Goal: Task Accomplishment & Management: Complete application form

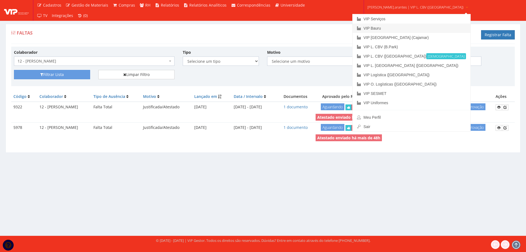
click at [389, 26] on link "VIP Bauru" at bounding box center [412, 28] width 118 height 9
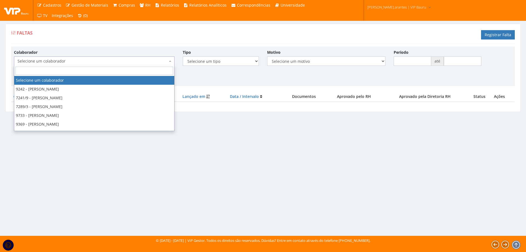
click at [81, 62] on span "Selecione um colaborador" at bounding box center [93, 60] width 150 height 5
type input "DAIAN"
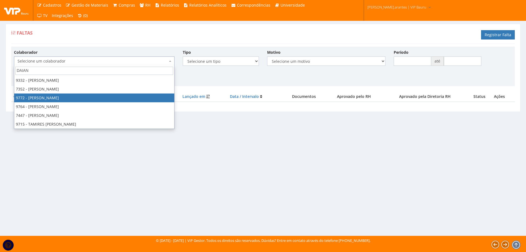
select select "4073"
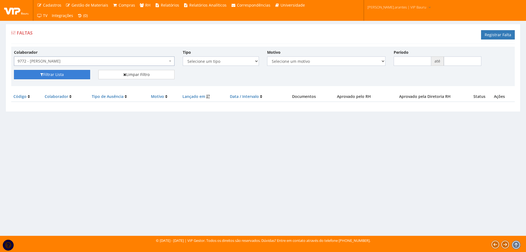
click at [59, 75] on button "Filtrar Lista" at bounding box center [52, 74] width 76 height 9
click at [499, 36] on link "Registrar Falta" at bounding box center [498, 34] width 34 height 9
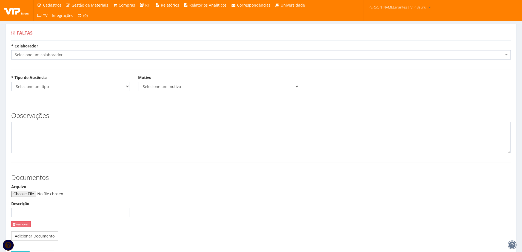
click at [72, 55] on span "Selecione um colaborador" at bounding box center [259, 54] width 489 height 5
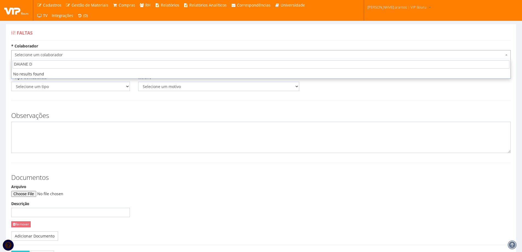
type input "DAIANE"
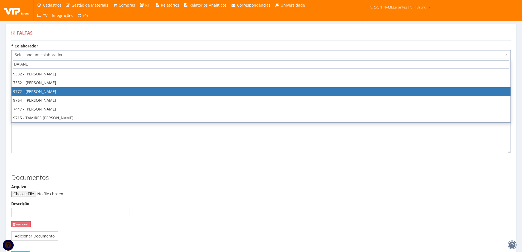
select select "4073"
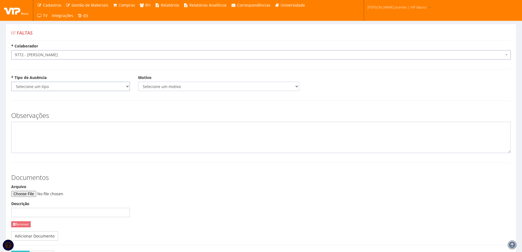
click at [79, 87] on select "Selecione um tipo Falta Total Falta Parcial Afastamento Férias" at bounding box center [70, 86] width 119 height 9
select select "parcial"
click at [11, 82] on select "Selecione um tipo Falta Total Falta Parcial Afastamento Férias" at bounding box center [70, 86] width 119 height 9
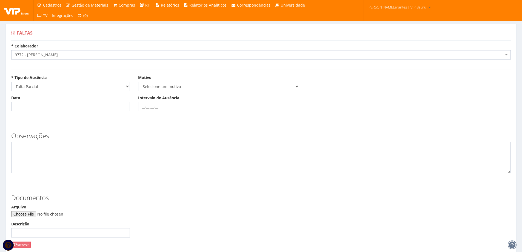
click at [166, 90] on select "Selecione um motivo Acidente Atestado Atraso Declaração Determinação Judicial D…" at bounding box center [218, 86] width 161 height 9
select select "declaracao"
click at [138, 82] on select "Selecione um motivo Acidente Atestado Atraso Declaração Determinação Judicial D…" at bounding box center [218, 86] width 161 height 9
click at [44, 106] on input "Data" at bounding box center [70, 106] width 119 height 9
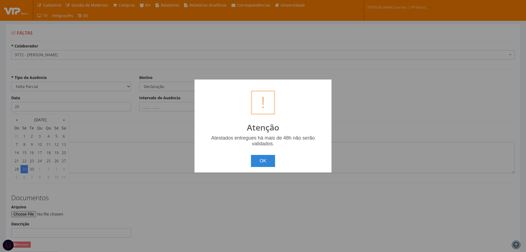
click at [49, 161] on body "Cadastros Clientes Unidades Subclientes Unidades de Subclientes Projetos Vagas …" at bounding box center [263, 156] width 526 height 313
type input "29/09/2025"
click at [268, 159] on button "OK" at bounding box center [263, 161] width 24 height 12
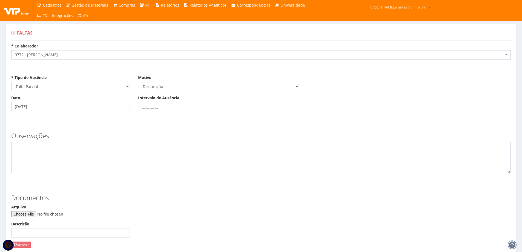
click at [140, 104] on input "Intervalo de Ausência" at bounding box center [197, 106] width 119 height 9
type input "16:45 18:00"
click at [39, 212] on input "Arquivo" at bounding box center [48, 214] width 75 height 6
type input "C:\fakepath\daiane.pdf"
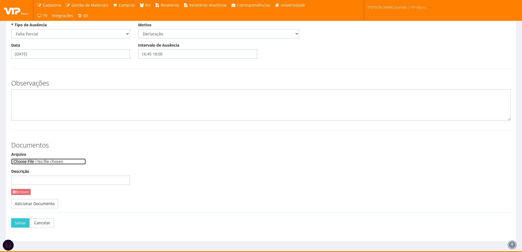
scroll to position [55, 0]
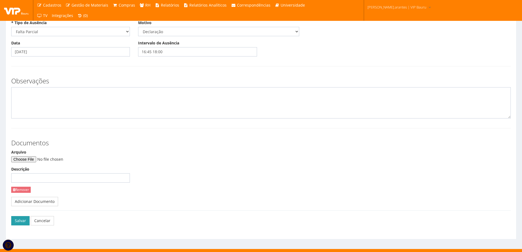
click at [19, 220] on button "Salvar" at bounding box center [20, 220] width 18 height 9
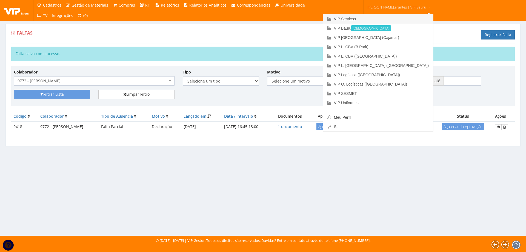
click at [363, 21] on link "VIP Serviços" at bounding box center [378, 18] width 110 height 9
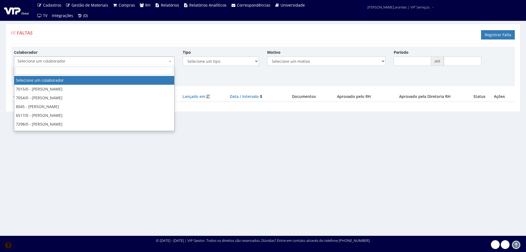
click at [49, 60] on span "Selecione um colaborador" at bounding box center [93, 60] width 150 height 5
type input "[PERSON_NAME]"
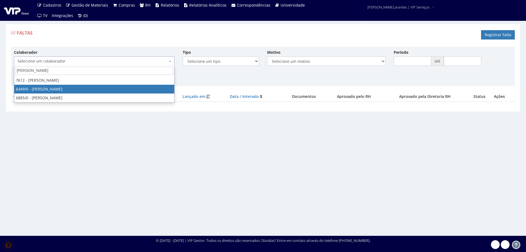
select select "75"
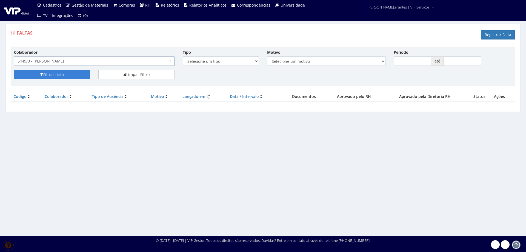
click at [74, 77] on button "Filtrar Lista" at bounding box center [52, 74] width 76 height 9
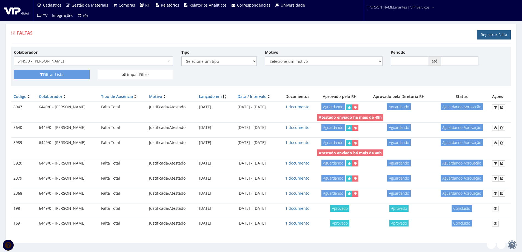
click at [489, 35] on link "Registrar Falta" at bounding box center [494, 34] width 34 height 9
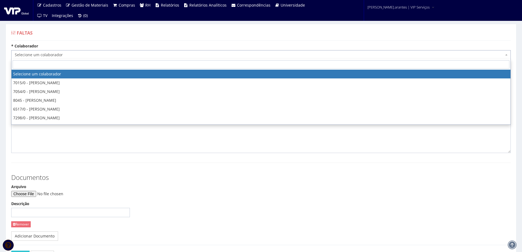
click at [65, 55] on span "Selecione um colaborador" at bounding box center [259, 54] width 489 height 5
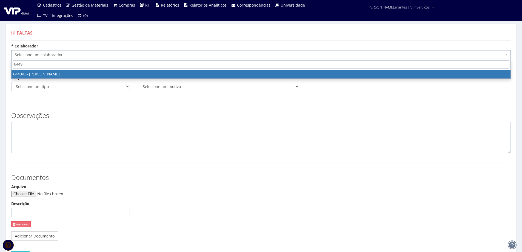
type input "6449"
select select "75"
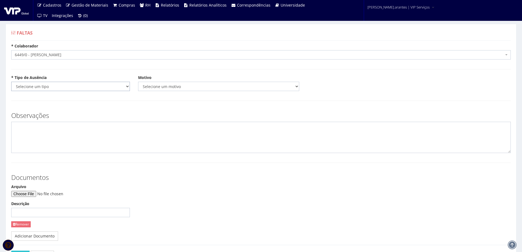
click at [65, 87] on select "Selecione um tipo Falta Total Falta Parcial Afastamento Férias" at bounding box center [70, 86] width 119 height 9
select select "total"
click at [11, 82] on select "Selecione um tipo Falta Total Falta Parcial Afastamento Férias" at bounding box center [70, 86] width 119 height 9
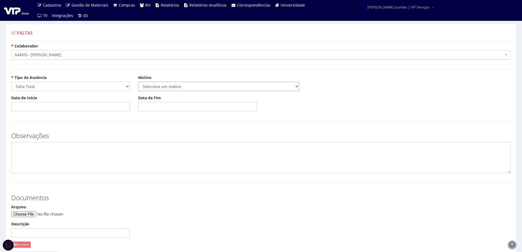
click at [151, 85] on select "Selecione um motivo Acidente Atestado Atraso Declaração Determinação Judicial D…" at bounding box center [218, 86] width 161 height 9
select select "atestado"
click at [138, 82] on select "Selecione um motivo Acidente Atestado Atraso Declaração Determinação Judicial D…" at bounding box center [218, 86] width 161 height 9
click at [35, 105] on input "Data de Início" at bounding box center [70, 106] width 119 height 9
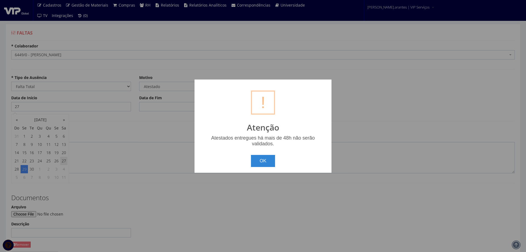
click at [61, 163] on body "Cadastros Clientes Unidades Subclientes Unidades de Subclientes Projetos Vagas …" at bounding box center [263, 156] width 526 height 313
type input "[DATE]"
click at [257, 160] on button "OK" at bounding box center [263, 161] width 24 height 12
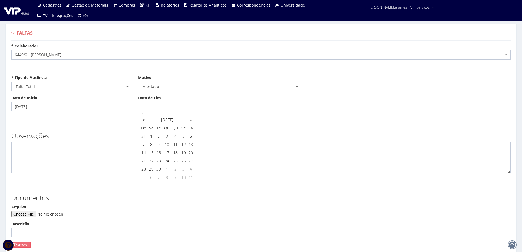
click at [144, 108] on input "Data de Fim" at bounding box center [197, 106] width 119 height 9
click at [190, 163] on td "27" at bounding box center [190, 161] width 7 height 8
type input "27/09/2025"
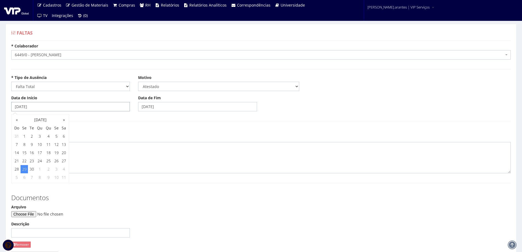
click at [36, 108] on input "[DATE]" at bounding box center [70, 106] width 119 height 9
click at [63, 160] on td "27" at bounding box center [63, 161] width 7 height 8
type input "27/09/2025"
click at [173, 117] on form "* Colaborador Selecione um colaborador 7015/0 - ADEILTON LUIZ NETO 7054/0 - ADE…" at bounding box center [261, 166] width 500 height 246
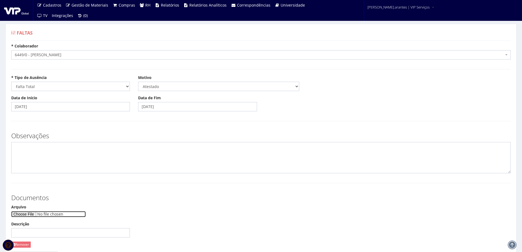
click at [36, 212] on input "Arquivo" at bounding box center [48, 214] width 75 height 6
type input "C:\fakepath\Document_000229_225729.pdf"
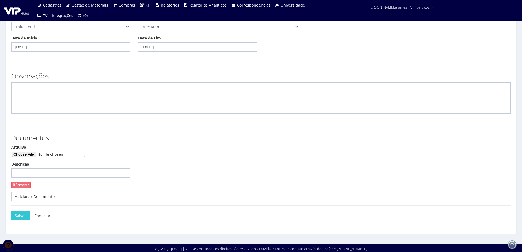
scroll to position [61, 0]
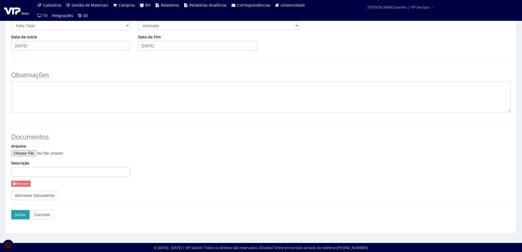
click at [22, 213] on button "Salvar" at bounding box center [20, 214] width 18 height 9
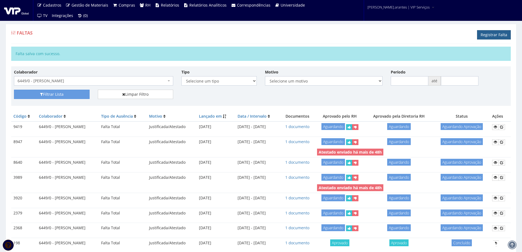
click at [494, 34] on link "Registrar Falta" at bounding box center [494, 34] width 34 height 9
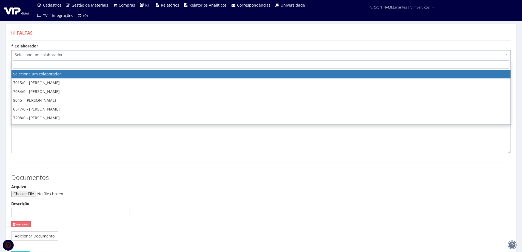
click at [106, 53] on span "Selecione um colaborador" at bounding box center [259, 54] width 489 height 5
type input "jh"
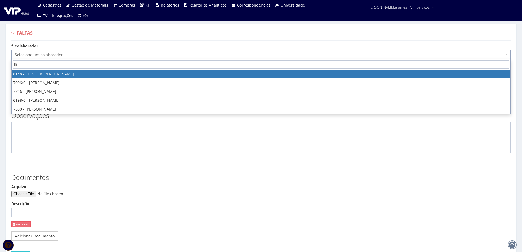
select select "3865"
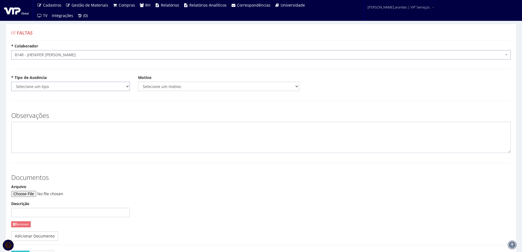
click at [71, 86] on select "Selecione um tipo Falta Total Falta Parcial Afastamento Férias" at bounding box center [70, 86] width 119 height 9
select select "parcial"
click at [11, 82] on select "Selecione um tipo Falta Total Falta Parcial Afastamento Férias" at bounding box center [70, 86] width 119 height 9
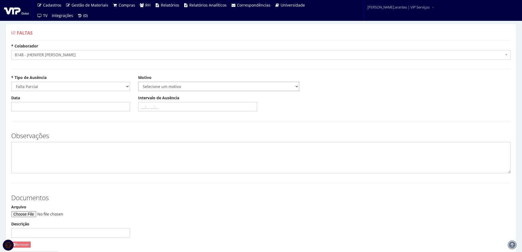
click at [155, 89] on select "Selecione um motivo Acidente Atestado Atraso Declaração Determinação Judicial D…" at bounding box center [218, 86] width 161 height 9
select select "declaracao"
click at [138, 82] on select "Selecione um motivo Acidente Atestado Atraso Declaração Determinação Judicial D…" at bounding box center [218, 86] width 161 height 9
click at [14, 106] on input "Data" at bounding box center [70, 106] width 119 height 9
click at [25, 168] on td "29" at bounding box center [24, 169] width 7 height 8
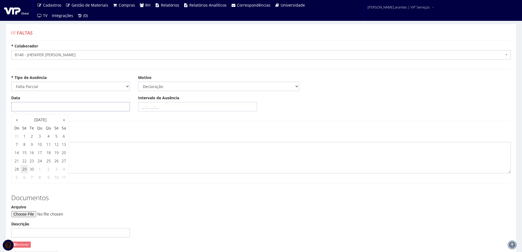
type input "29/09/2025"
click at [141, 107] on input "Intervalo de Ausência" at bounding box center [197, 106] width 119 height 9
type input "06:00 08:34"
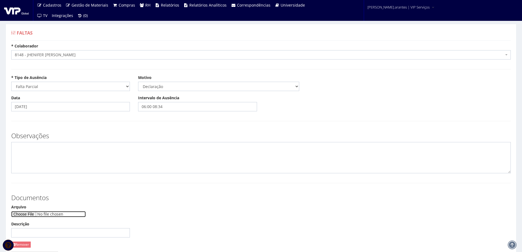
click at [31, 215] on input "Arquivo" at bounding box center [48, 214] width 75 height 6
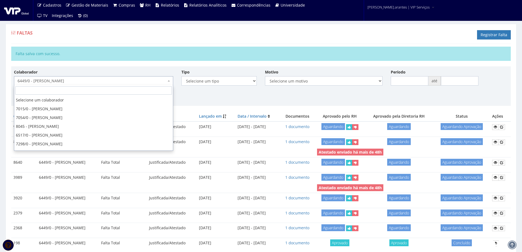
click at [77, 82] on span "6449/0 - [PERSON_NAME]" at bounding box center [92, 80] width 149 height 5
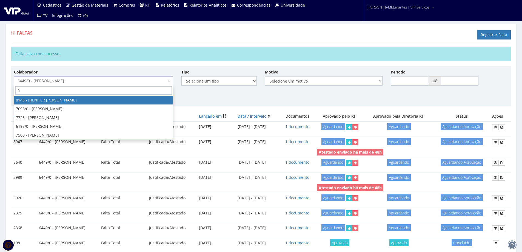
type input "jh"
select select "3865"
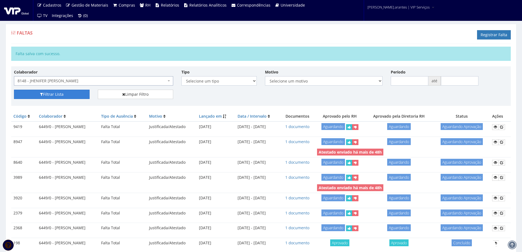
click at [65, 94] on button "Filtrar Lista" at bounding box center [52, 94] width 76 height 9
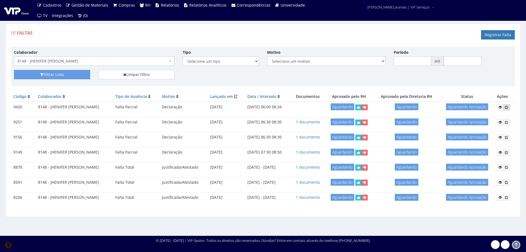
click at [507, 108] on icon at bounding box center [506, 107] width 3 height 4
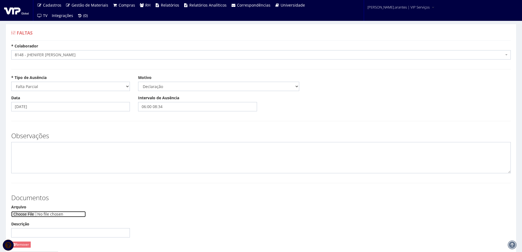
click at [25, 216] on input "Arquivo" at bounding box center [48, 214] width 75 height 6
type input "C:\fakepath\Document_000229_225651.pdf"
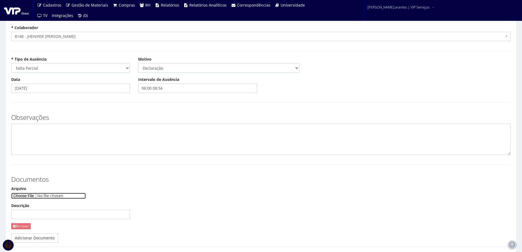
scroll to position [27, 0]
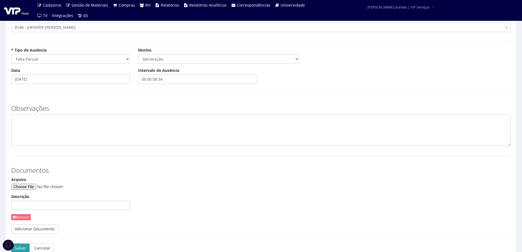
click at [22, 246] on button "Salvar" at bounding box center [20, 247] width 18 height 9
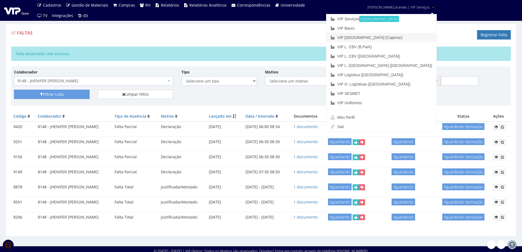
click at [370, 39] on link "VIP [GEOGRAPHIC_DATA] (Cajamar)" at bounding box center [381, 37] width 110 height 9
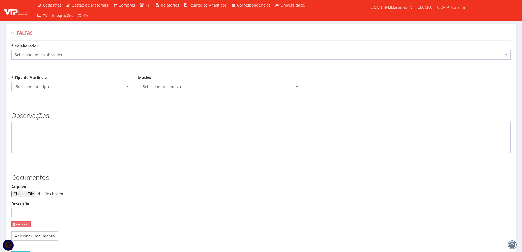
click at [47, 55] on span "Selecione um colaborador" at bounding box center [259, 54] width 489 height 5
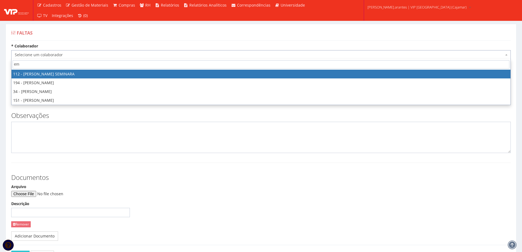
type input "eme"
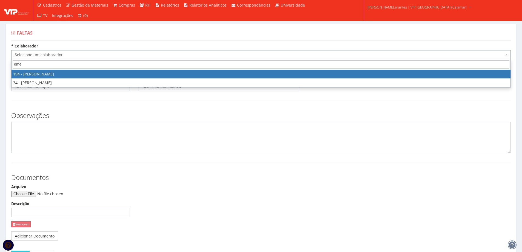
select select "4094"
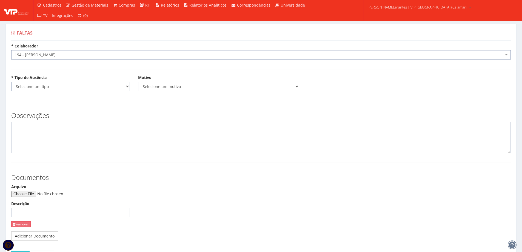
click at [90, 83] on select "Selecione um tipo Falta Total Falta Parcial Afastamento Férias" at bounding box center [70, 86] width 119 height 9
select select "parcial"
click at [11, 82] on select "Selecione um tipo Falta Total Falta Parcial Afastamento Férias" at bounding box center [70, 86] width 119 height 9
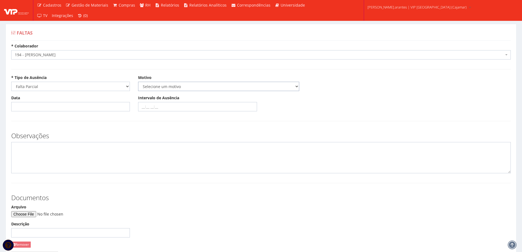
click at [158, 84] on select "Selecione um motivo Acidente Atestado Atraso Declaração Determinação Judicial D…" at bounding box center [218, 86] width 161 height 9
select select "declaracao"
click at [138, 82] on select "Selecione um motivo Acidente Atestado Atraso Declaração Determinação Judicial D…" at bounding box center [218, 86] width 161 height 9
click at [27, 106] on input "Data" at bounding box center [70, 106] width 119 height 9
type input "25/09/2025"
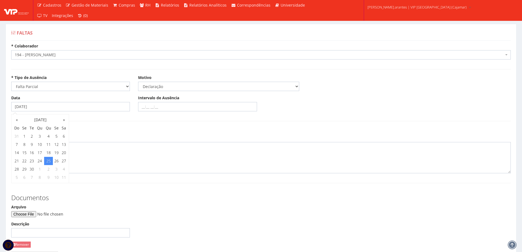
click at [143, 105] on body "Cadastros Clientes Unidades Subclientes Unidades de Subclientes Projetos Vagas …" at bounding box center [261, 156] width 522 height 313
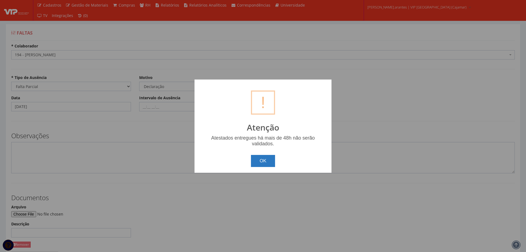
click at [264, 159] on button "OK" at bounding box center [263, 161] width 24 height 12
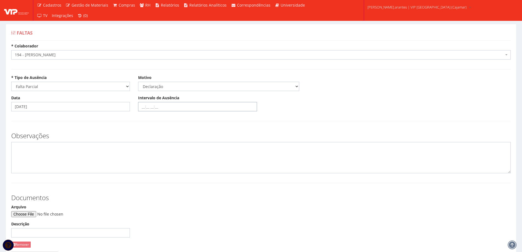
click at [140, 107] on input "Intervalo de Ausência" at bounding box center [197, 106] width 119 height 9
type input "12:00 15:00"
click at [28, 215] on input "Arquivo" at bounding box center [48, 214] width 75 height 6
type input "C:\fakepath\PHOTO-2025-09-28-13-52-39.jpg"
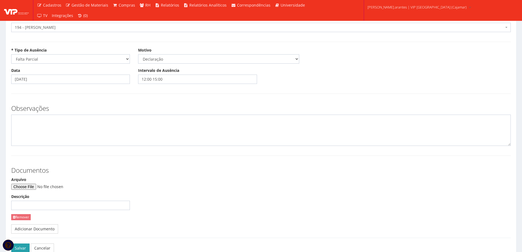
click at [23, 249] on button "Salvar" at bounding box center [20, 247] width 18 height 9
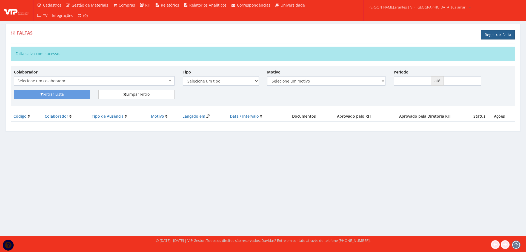
click at [498, 32] on link "Registrar Falta" at bounding box center [498, 34] width 34 height 9
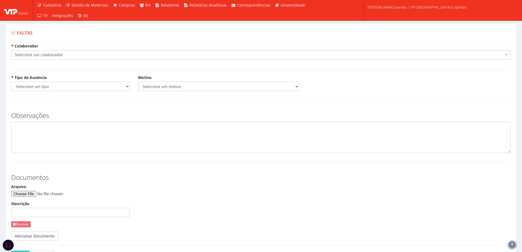
click at [52, 54] on span "Selecione um colaborador" at bounding box center [259, 54] width 489 height 5
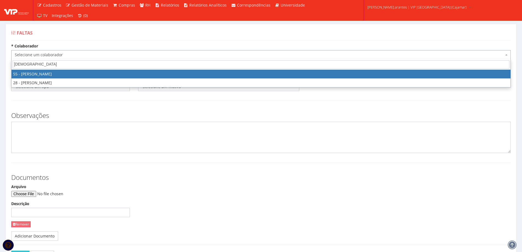
type input "isma"
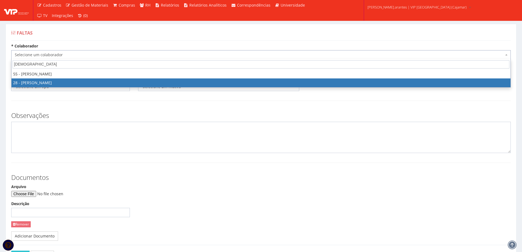
select select "2854"
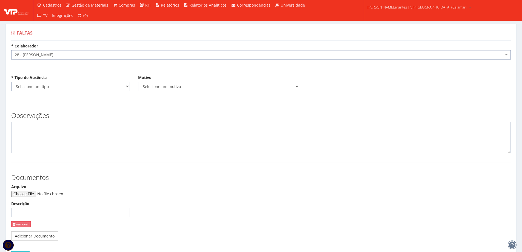
click at [58, 87] on select "Selecione um tipo Falta Total Falta Parcial Afastamento Férias" at bounding box center [70, 86] width 119 height 9
select select "total"
click at [11, 82] on select "Selecione um tipo Falta Total Falta Parcial Afastamento Férias" at bounding box center [70, 86] width 119 height 9
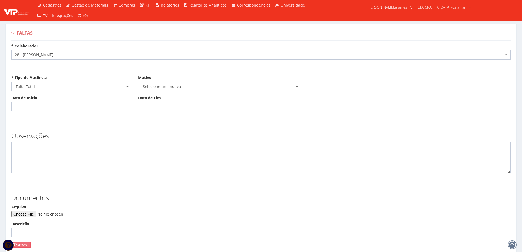
click at [154, 87] on select "Selecione um motivo Acidente Atestado Atraso Declaração Determinação Judicial D…" at bounding box center [218, 86] width 161 height 9
select select "atestado"
click at [138, 82] on select "Selecione um motivo Acidente Atestado Atraso Declaração Determinação Judicial D…" at bounding box center [218, 86] width 161 height 9
click at [15, 105] on input "Data de Início" at bounding box center [70, 106] width 119 height 9
type input "26/09/2025"
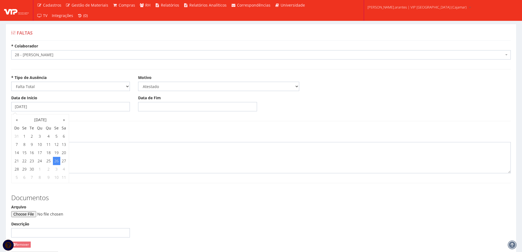
click at [144, 106] on body "Cadastros Clientes Unidades Subclientes Unidades de Subclientes Projetos Vagas …" at bounding box center [261, 156] width 522 height 313
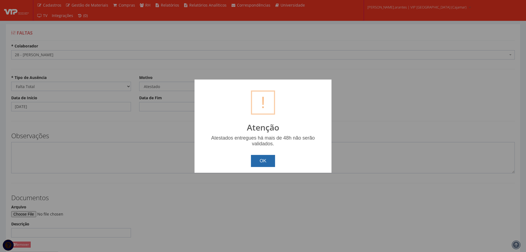
drag, startPoint x: 266, startPoint y: 161, endPoint x: 210, endPoint y: 146, distance: 57.8
click at [265, 161] on button "OK" at bounding box center [263, 161] width 24 height 12
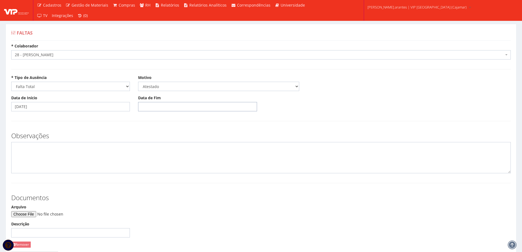
click at [141, 106] on input "Data de Fim" at bounding box center [197, 106] width 119 height 9
type input "27/09/2025"
click at [30, 215] on input "Arquivo" at bounding box center [48, 214] width 75 height 6
type input "C:\fakepath\Imagem do WhatsApp de 2025-09-26 Ã (s) 16.41.05_429a029c.jpg"
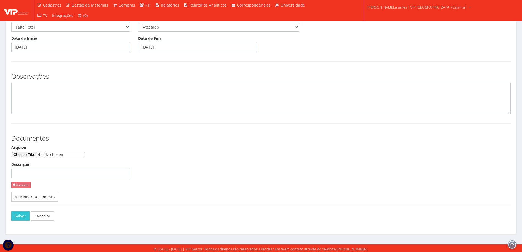
scroll to position [61, 0]
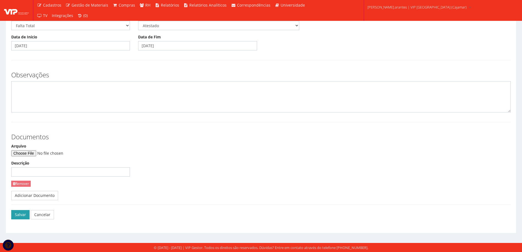
click at [17, 215] on button "Salvar" at bounding box center [20, 214] width 18 height 9
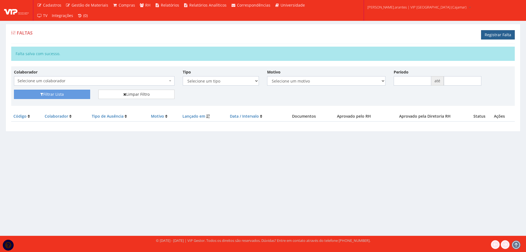
click at [498, 34] on link "Registrar Falta" at bounding box center [498, 34] width 34 height 9
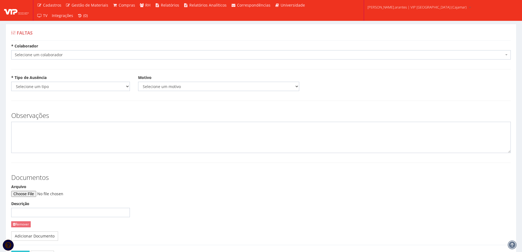
click at [416, 56] on span "Selecione um colaborador" at bounding box center [259, 54] width 489 height 5
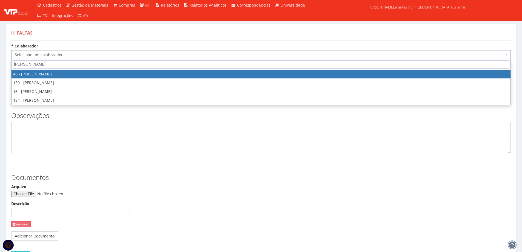
type input "[PERSON_NAME]"
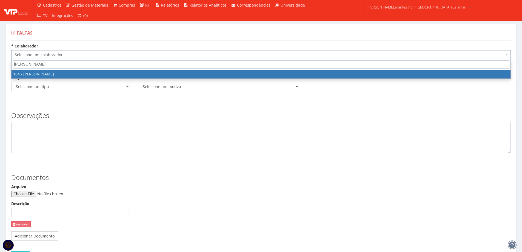
select select "4082"
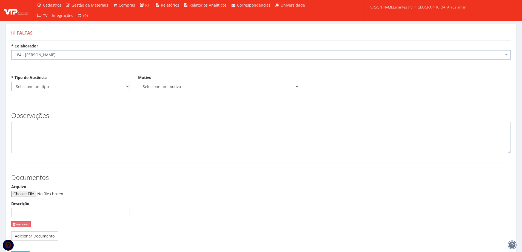
click at [91, 85] on select "Selecione um tipo Falta Total Falta Parcial Afastamento Férias" at bounding box center [70, 86] width 119 height 9
select select "total"
click at [11, 82] on select "Selecione um tipo Falta Total Falta Parcial Afastamento Férias" at bounding box center [70, 86] width 119 height 9
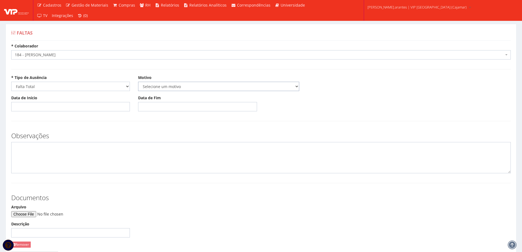
click at [143, 87] on select "Selecione um motivo Acidente Atestado Atraso Declaração Determinação Judicial D…" at bounding box center [218, 86] width 161 height 9
select select "atestado"
click at [138, 82] on select "Selecione um motivo Acidente Atestado Atraso Declaração Determinação Judicial D…" at bounding box center [218, 86] width 161 height 9
click at [17, 108] on input "Data de Início" at bounding box center [70, 106] width 119 height 9
type input "26/09/2025"
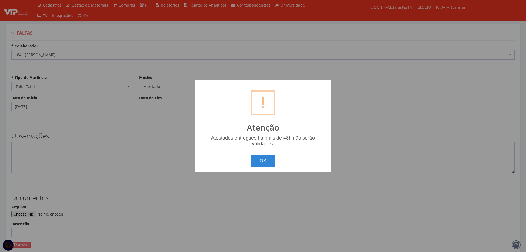
click at [145, 102] on body "Cadastros Clientes Unidades Subclientes Unidades de Subclientes Projetos Vagas …" at bounding box center [263, 156] width 526 height 313
drag, startPoint x: 257, startPoint y: 156, endPoint x: 230, endPoint y: 144, distance: 30.3
click at [257, 156] on button "OK" at bounding box center [263, 161] width 24 height 12
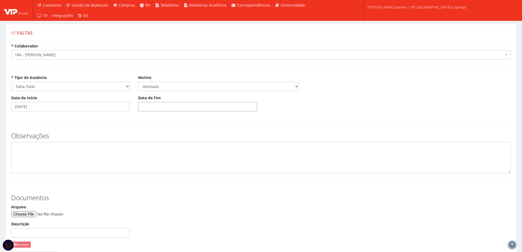
click at [141, 105] on input "Data de Fim" at bounding box center [197, 106] width 119 height 9
type input "27/09/2025"
click at [235, 121] on hr at bounding box center [261, 121] width 500 height 0
click at [34, 215] on input "Arquivo" at bounding box center [48, 214] width 75 height 6
type input "C:\fakepath\consulta-documento.pdf"
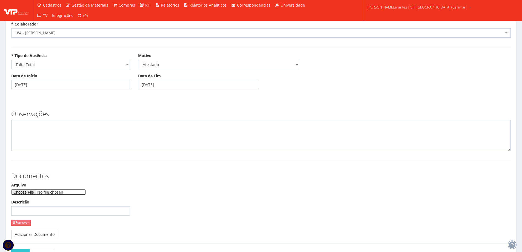
scroll to position [27, 0]
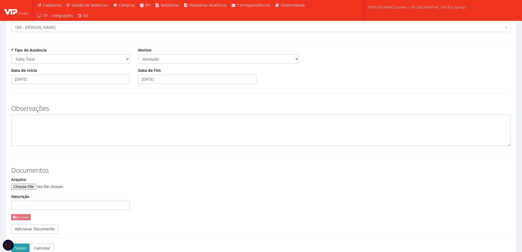
click at [22, 245] on button "Salvar" at bounding box center [20, 247] width 18 height 9
